Goal: Task Accomplishment & Management: Manage account settings

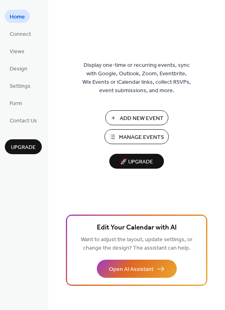
click at [17, 27] on link "Connect" at bounding box center [20, 33] width 31 height 13
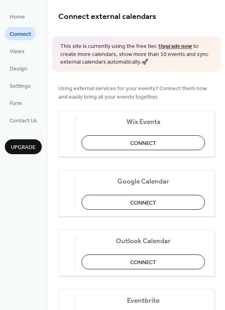
click at [172, 140] on button "Connect" at bounding box center [144, 142] width 124 height 15
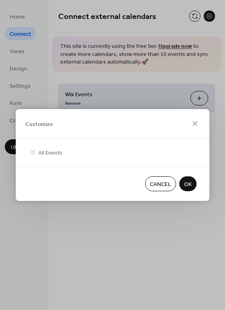
click at [192, 183] on button "OK" at bounding box center [188, 183] width 17 height 15
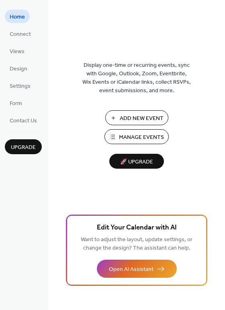
click at [19, 48] on span "Views" at bounding box center [17, 52] width 15 height 8
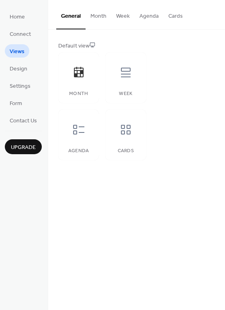
click at [128, 72] on icon at bounding box center [126, 73] width 10 height 10
click at [83, 73] on icon at bounding box center [79, 72] width 10 height 10
click at [98, 17] on button "Month" at bounding box center [99, 14] width 26 height 29
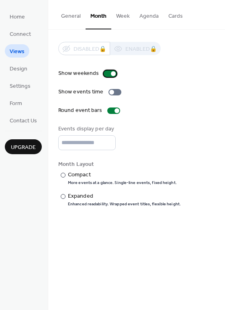
click at [105, 72] on div at bounding box center [110, 73] width 13 height 6
click at [105, 74] on div at bounding box center [107, 73] width 5 height 5
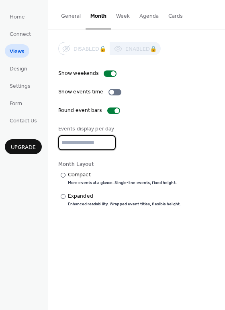
click at [109, 140] on input "*" at bounding box center [87, 142] width 58 height 15
type input "*"
click at [109, 140] on input "*" at bounding box center [87, 142] width 58 height 15
click at [19, 69] on span "Design" at bounding box center [19, 69] width 18 height 8
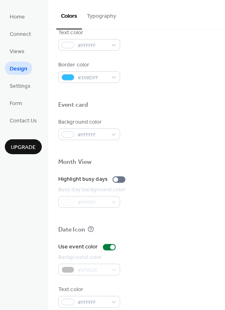
scroll to position [345, 0]
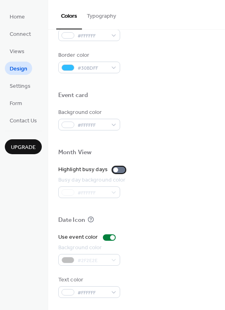
click at [120, 169] on div at bounding box center [119, 170] width 13 height 6
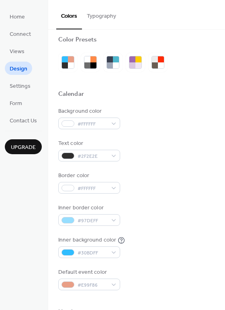
scroll to position [0, 0]
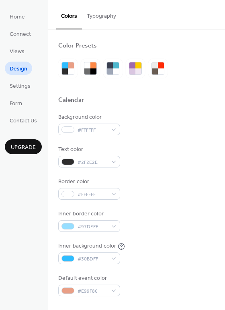
click at [25, 92] on ul "Home Connect Views Design Settings Form Contact Us" at bounding box center [23, 68] width 37 height 117
click at [25, 90] on span "Settings" at bounding box center [20, 86] width 21 height 8
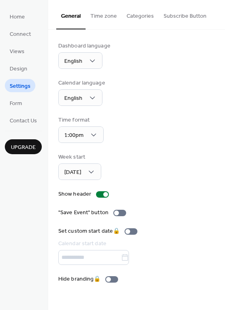
click at [23, 69] on span "Design" at bounding box center [19, 69] width 18 height 8
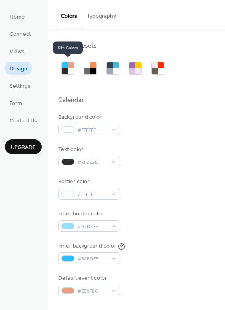
click at [68, 69] on div at bounding box center [71, 71] width 6 height 6
click at [114, 66] on div at bounding box center [116, 65] width 6 height 6
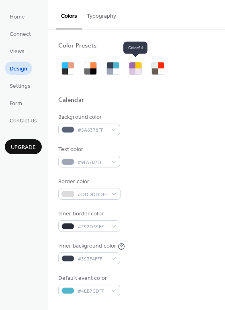
click at [136, 66] on div at bounding box center [139, 65] width 6 height 6
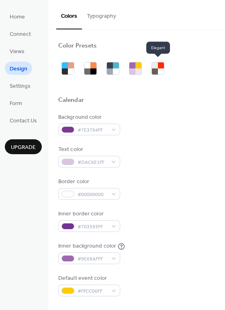
click at [164, 69] on div at bounding box center [161, 71] width 6 height 6
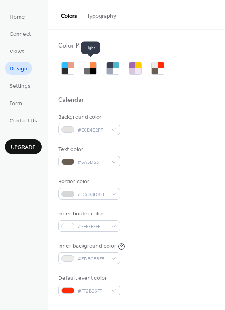
click at [93, 68] on div at bounding box center [94, 71] width 6 height 6
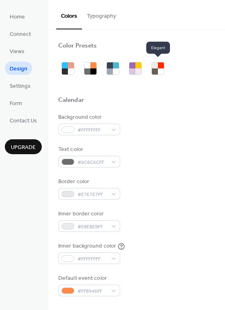
click at [163, 67] on div at bounding box center [161, 65] width 6 height 6
click at [29, 87] on span "Settings" at bounding box center [20, 86] width 21 height 8
